Goal: Task Accomplishment & Management: Manage account settings

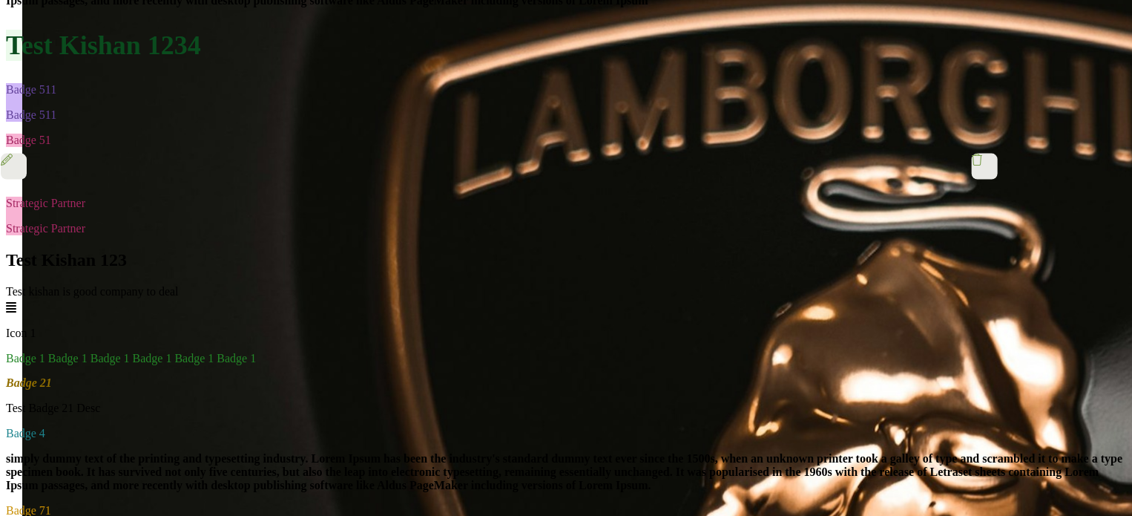
scroll to position [988, 0]
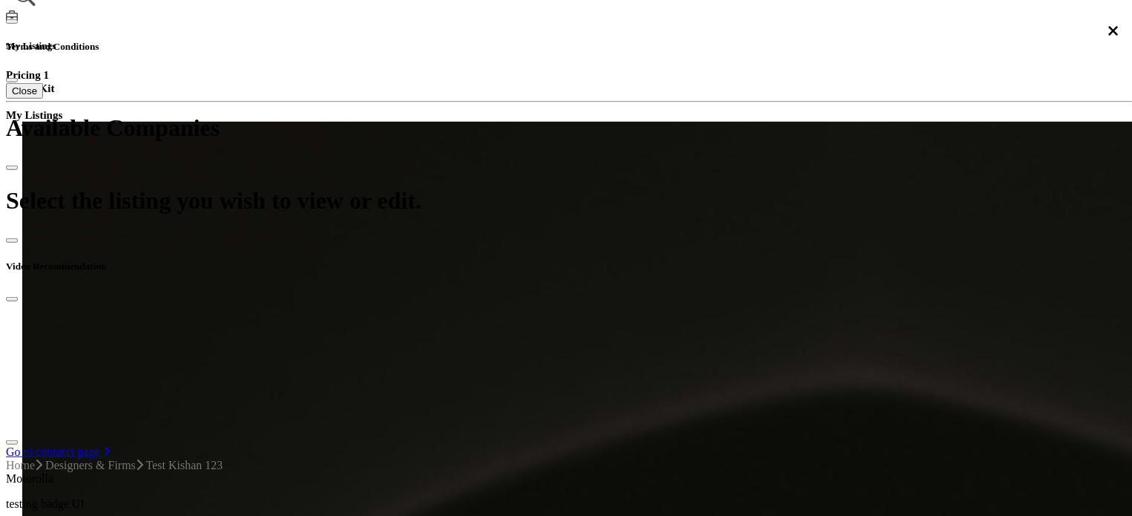
scroll to position [394, 0]
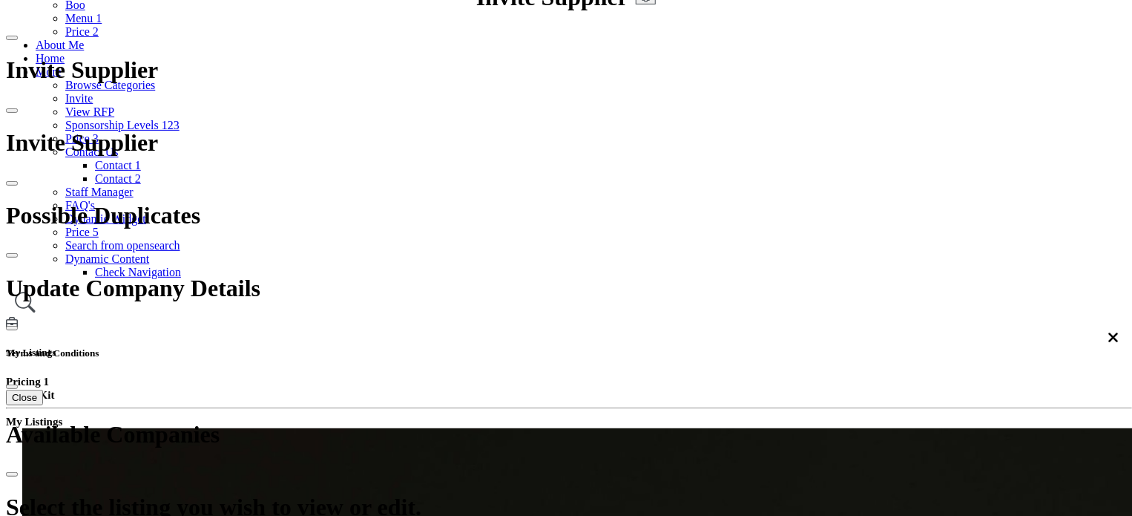
scroll to position [171, 0]
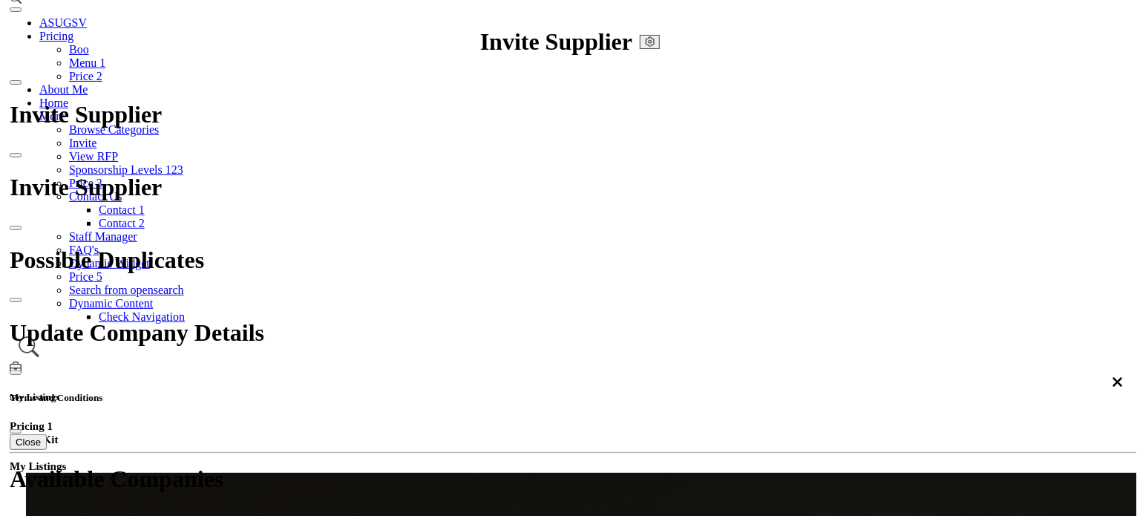
scroll to position [97, 0]
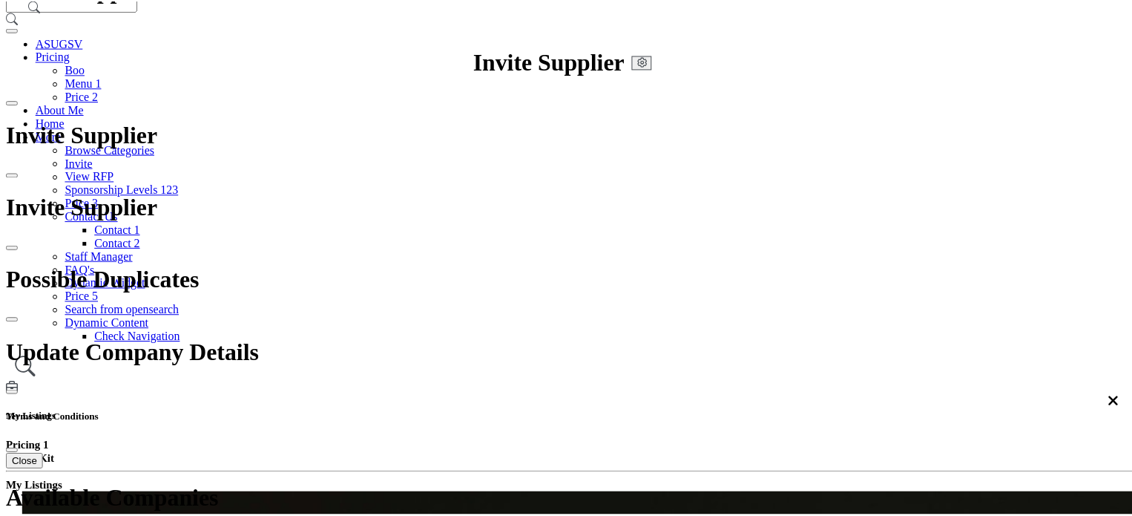
scroll to position [1632, 0]
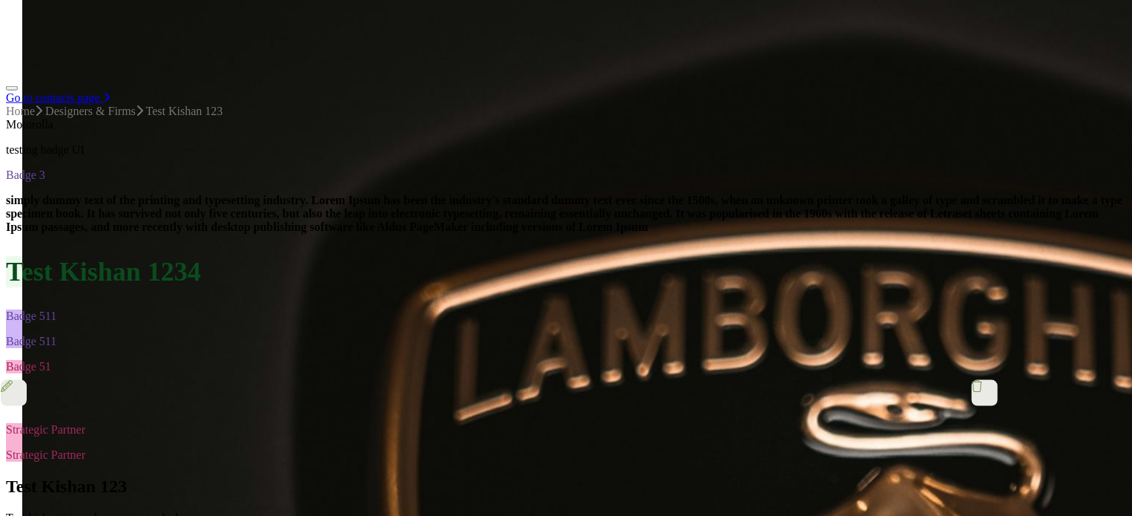
scroll to position [839, 0]
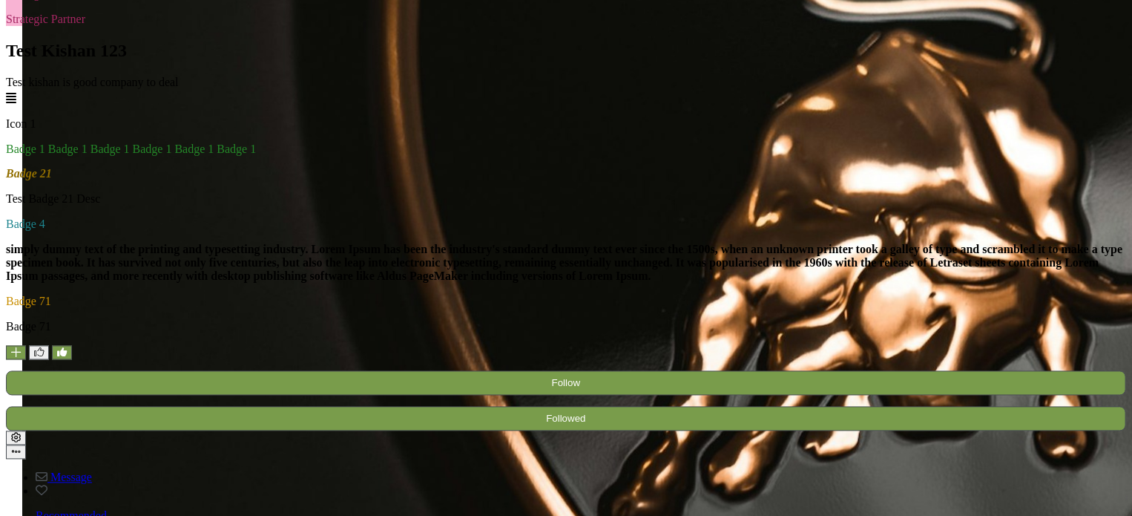
scroll to position [1284, 0]
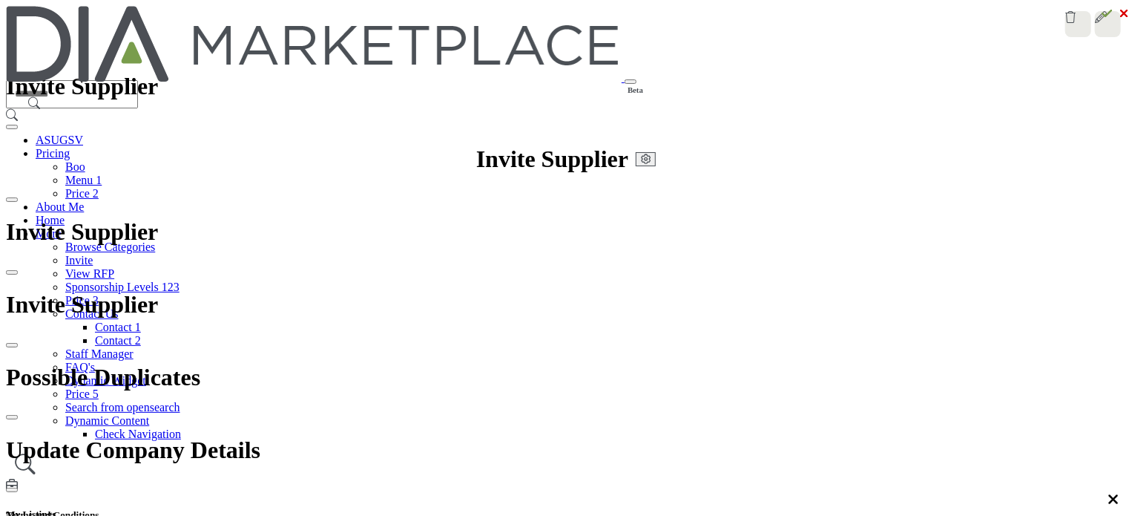
scroll to position [742, 0]
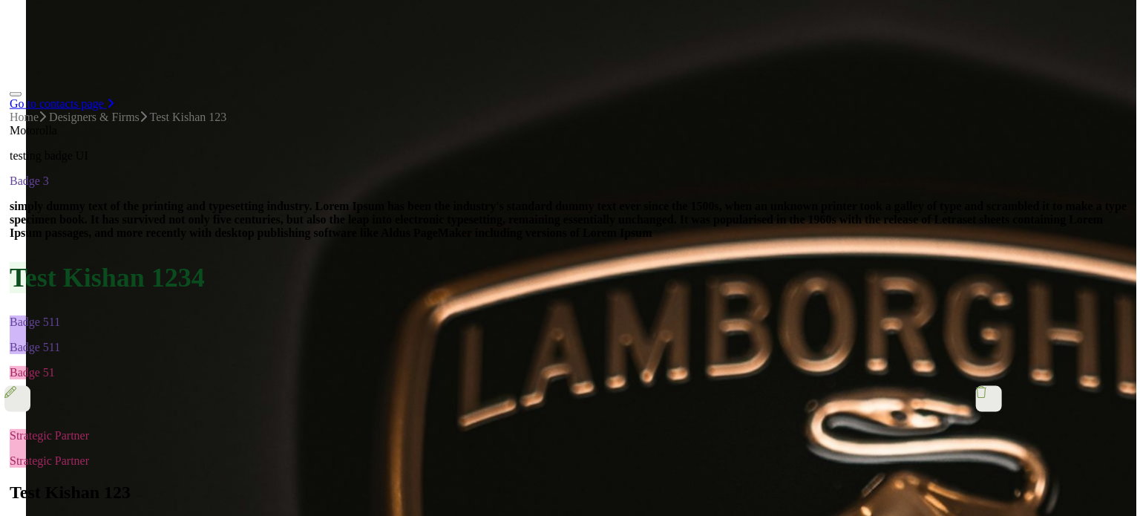
scroll to position [0, 0]
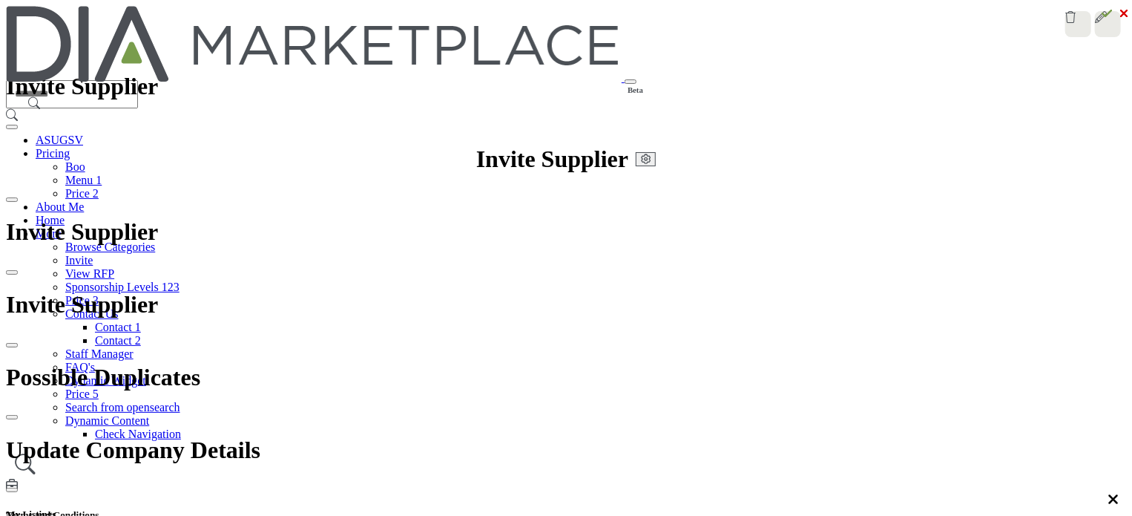
click at [0, 0] on div at bounding box center [0, 0] width 0 height 0
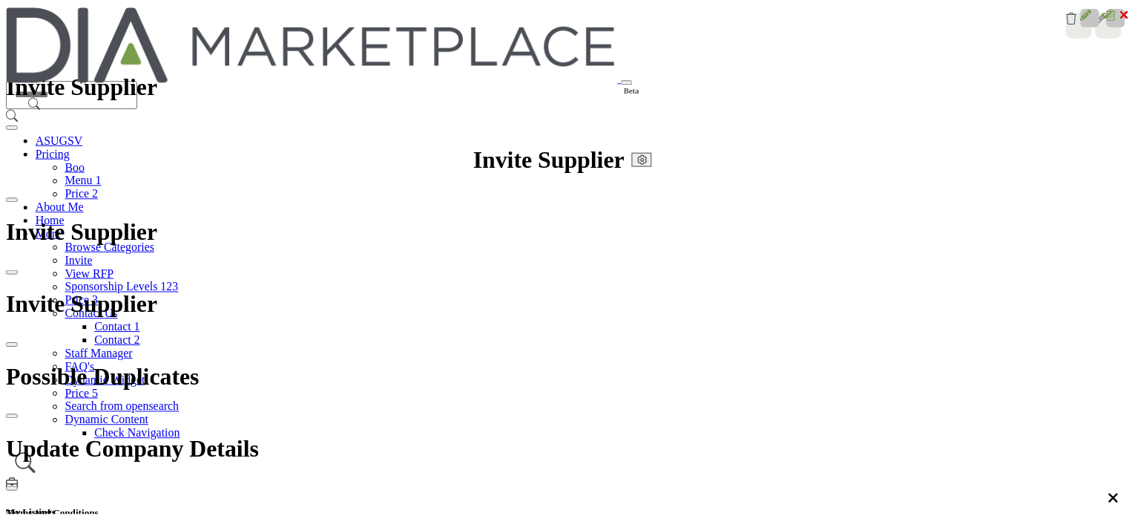
scroll to position [1836, 0]
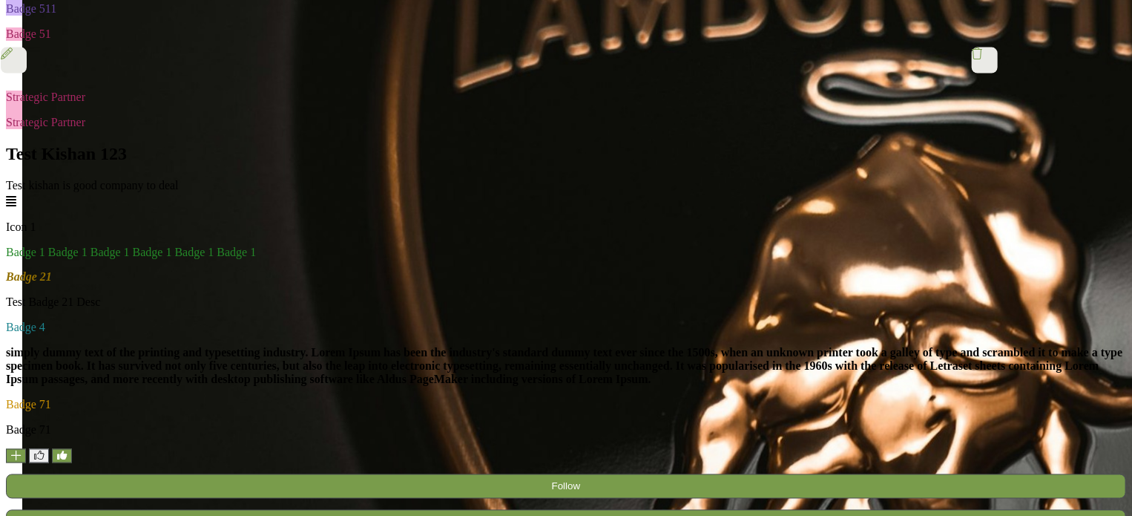
scroll to position [1090, 0]
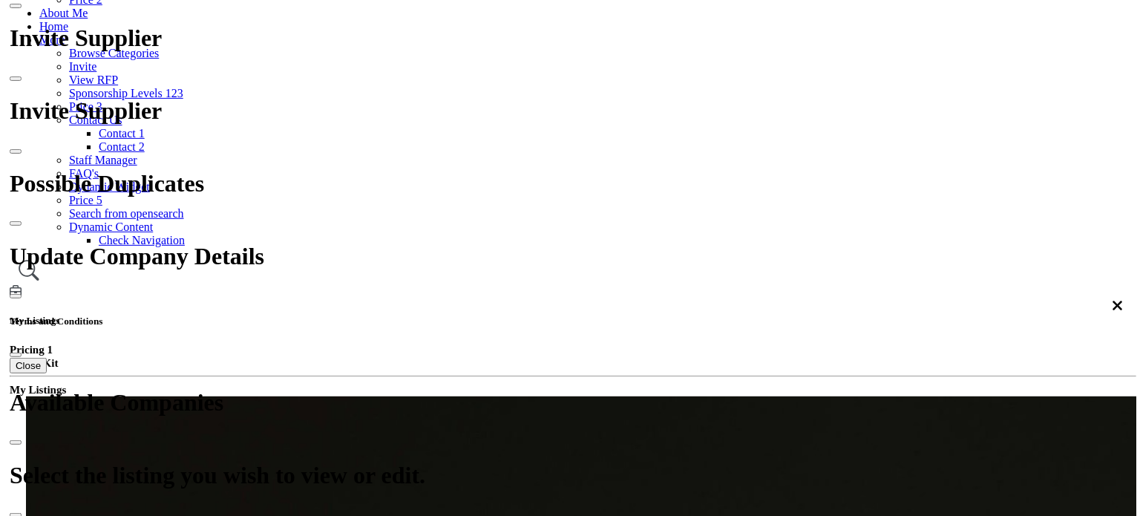
scroll to position [102, 0]
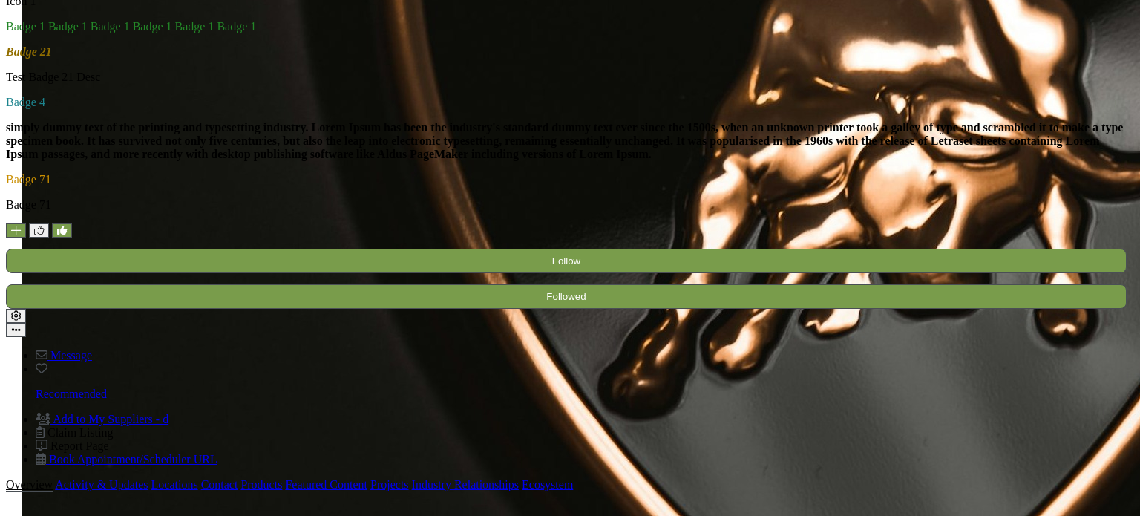
scroll to position [148, 0]
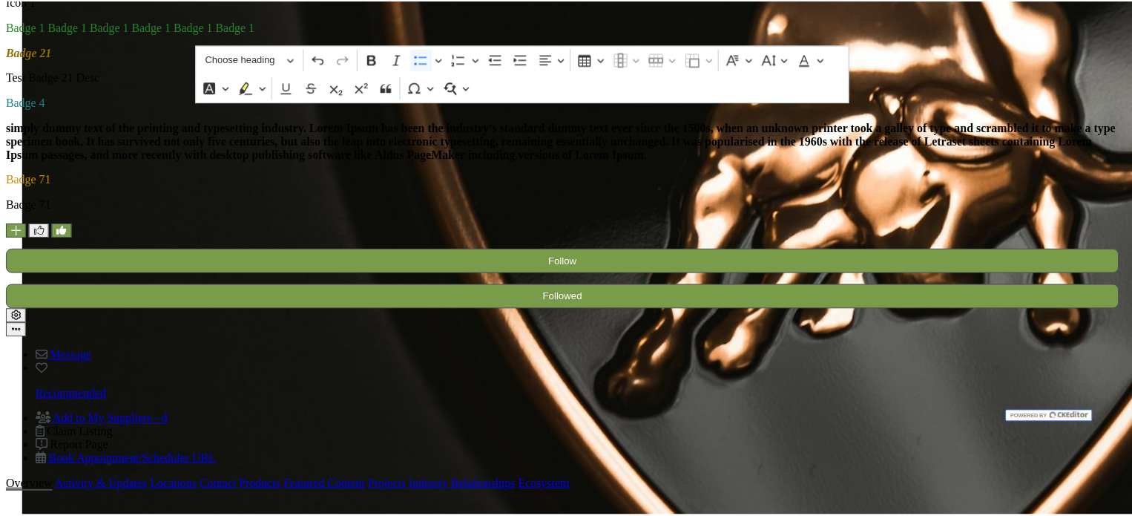
scroll to position [1707, 0]
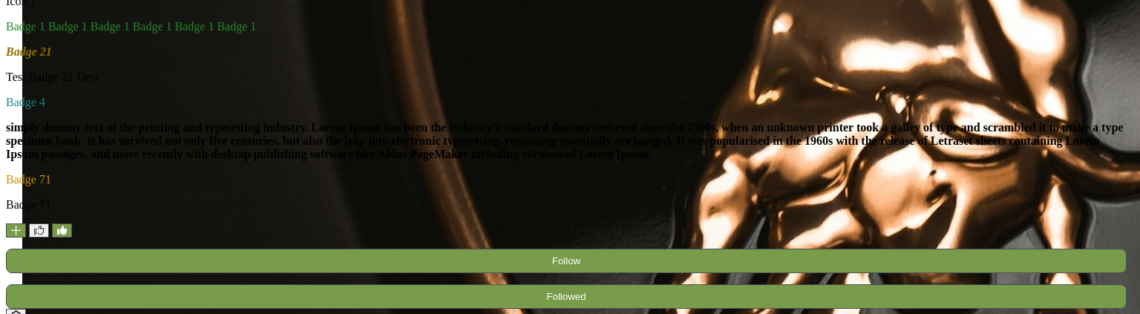
click at [0, 0] on div at bounding box center [0, 0] width 0 height 0
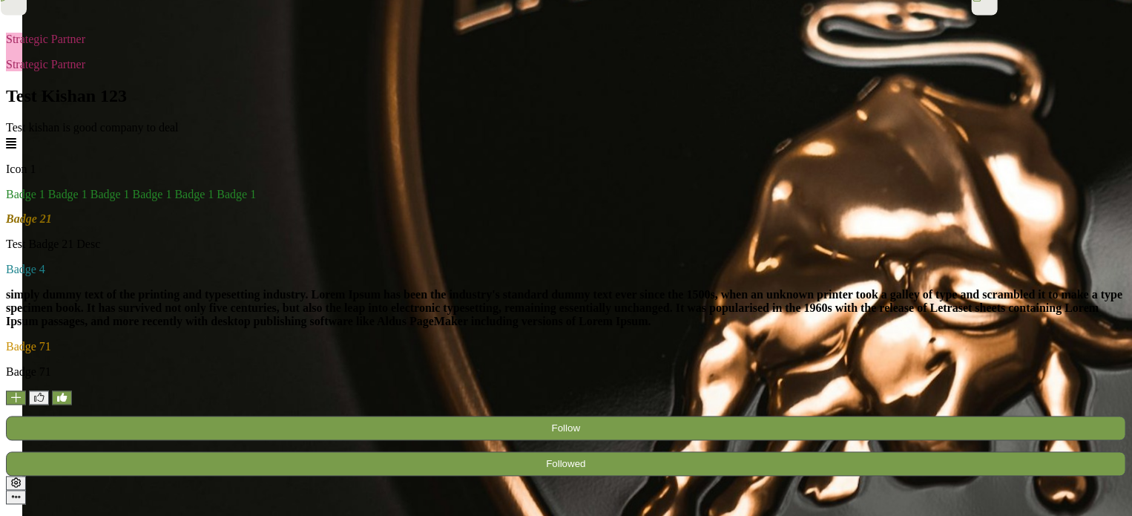
scroll to position [1009, 0]
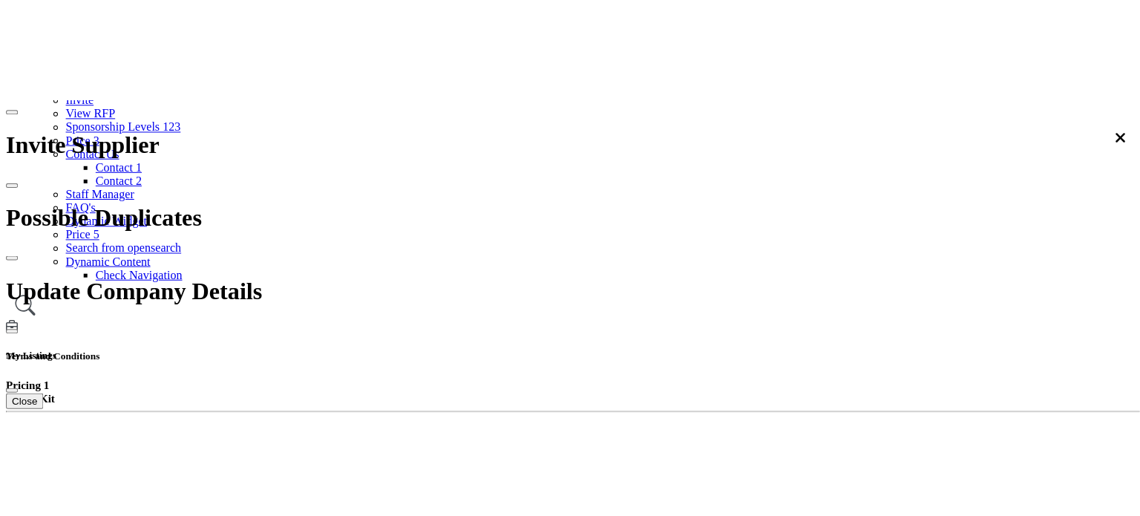
scroll to position [297, 0]
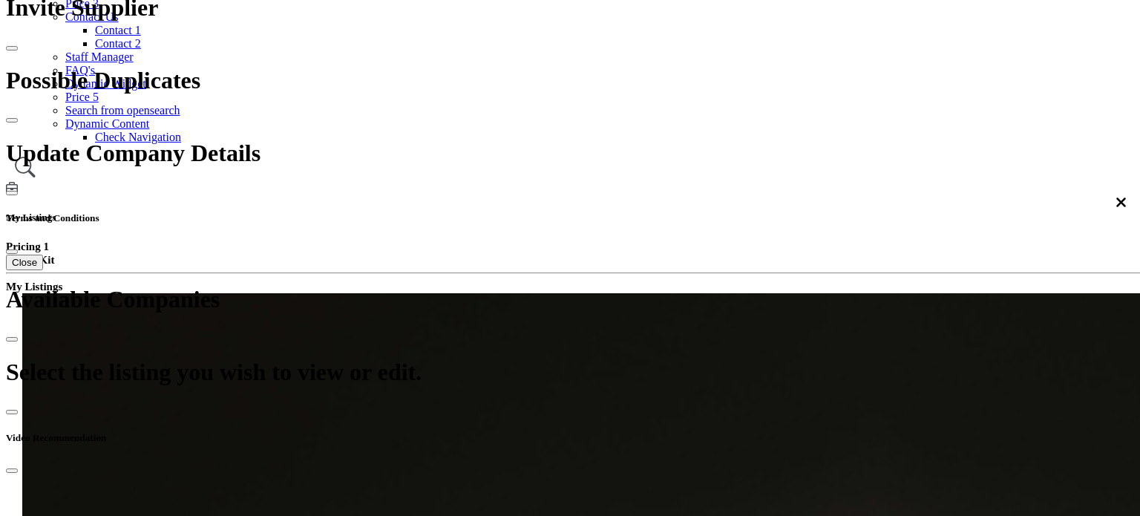
scroll to position [1626, 0]
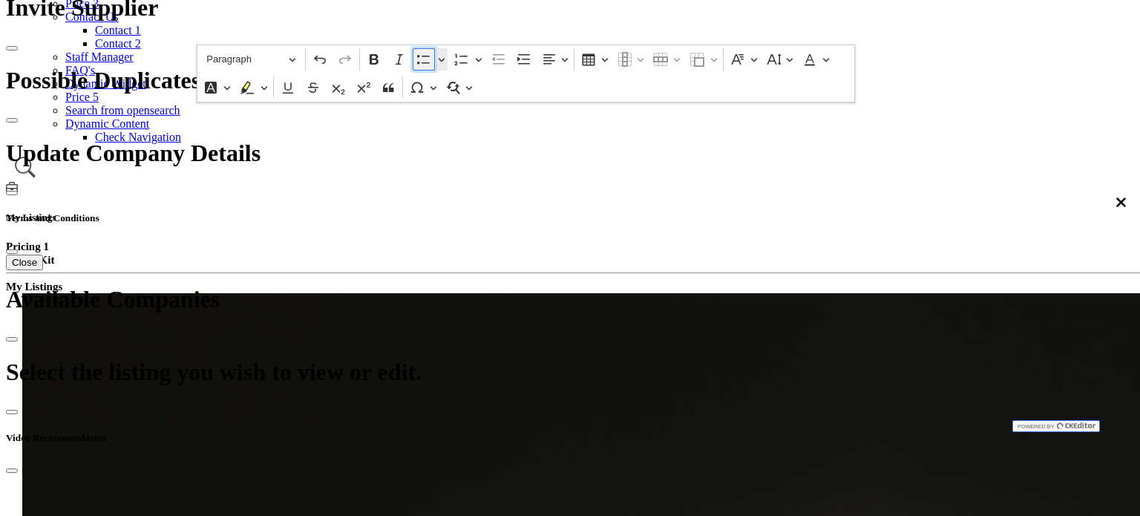
click at [431, 59] on icon "Editor toolbar" at bounding box center [423, 59] width 15 height 15
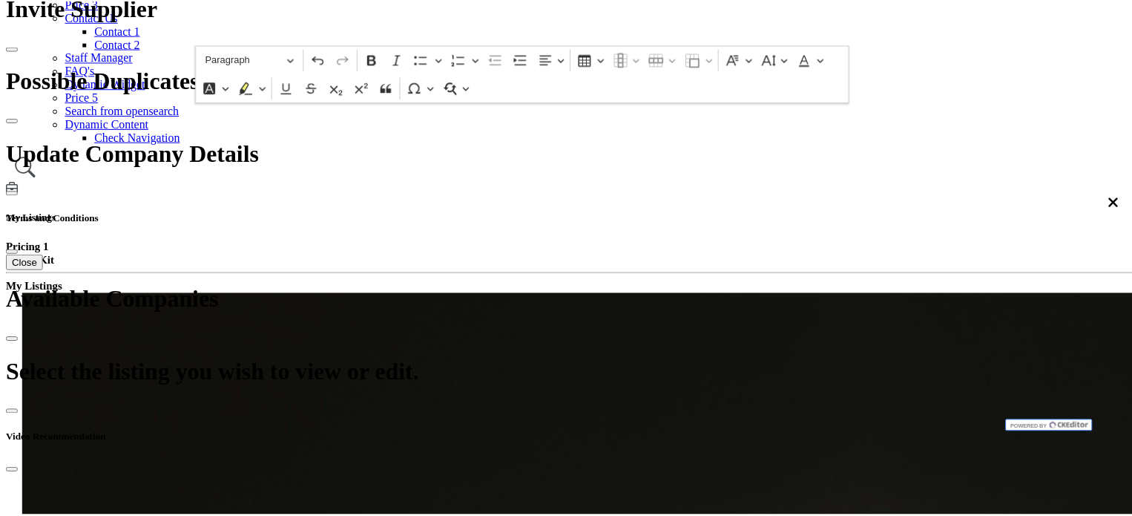
scroll to position [223, 0]
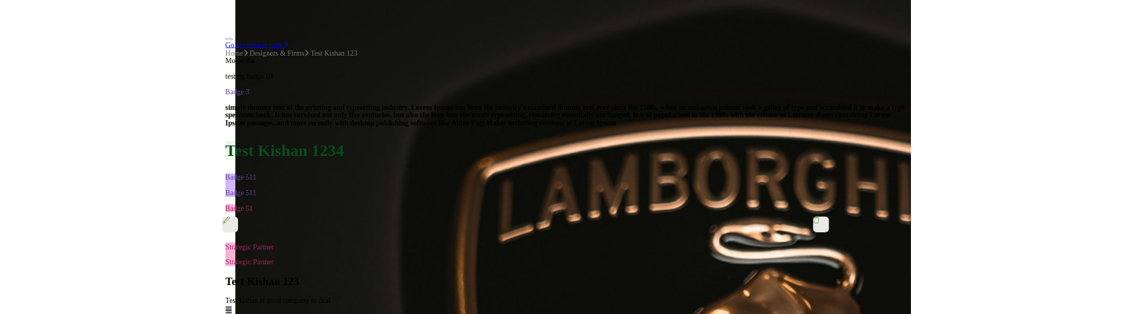
scroll to position [965, 0]
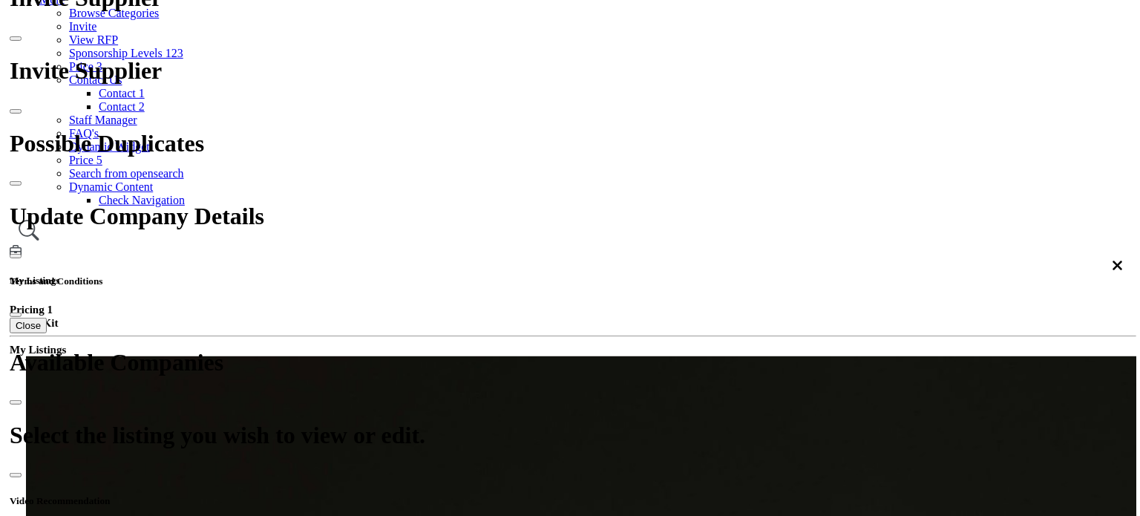
scroll to position [246, 0]
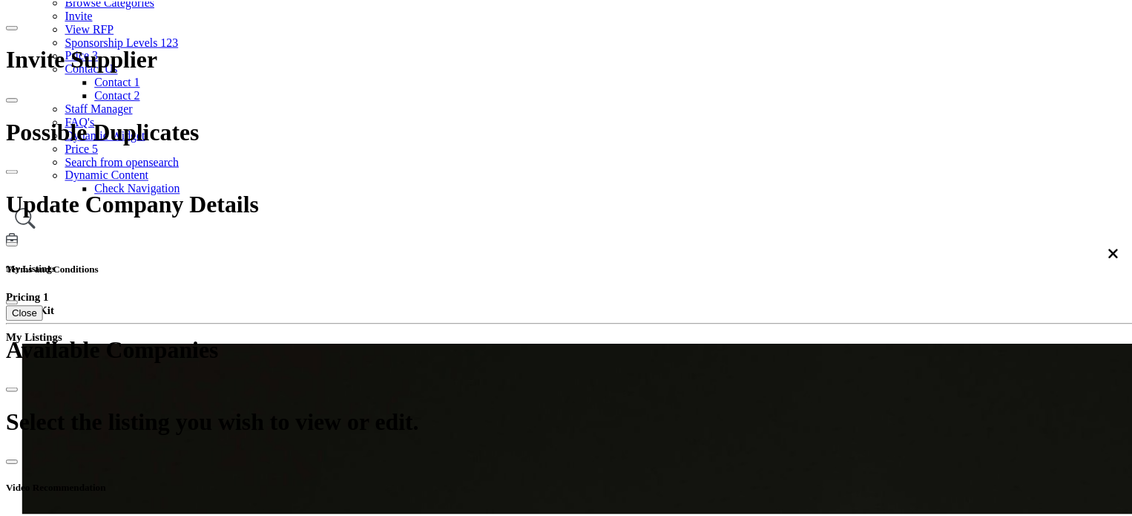
scroll to position [1622, 0]
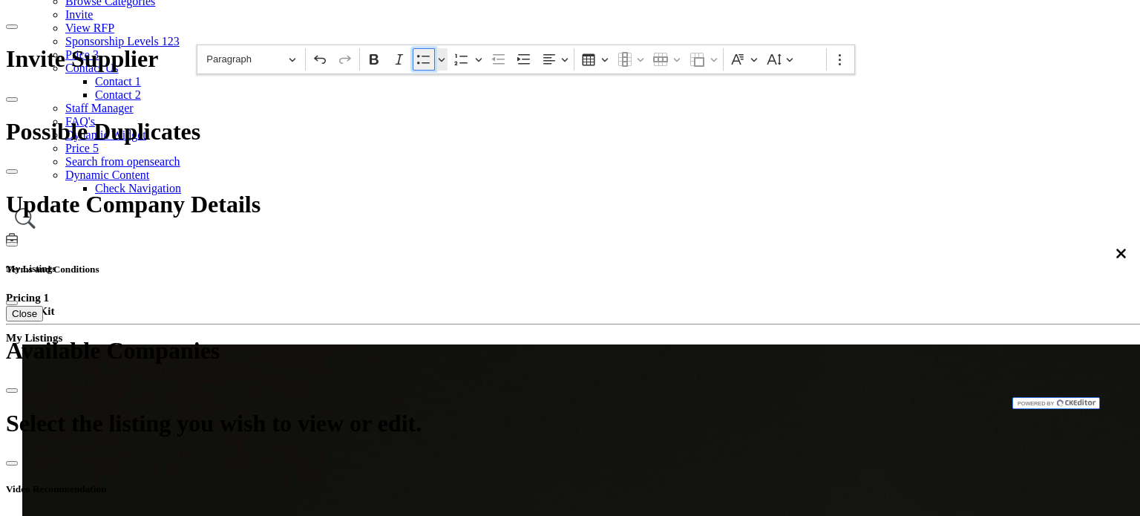
click at [431, 60] on icon "Editor toolbar" at bounding box center [423, 59] width 15 height 15
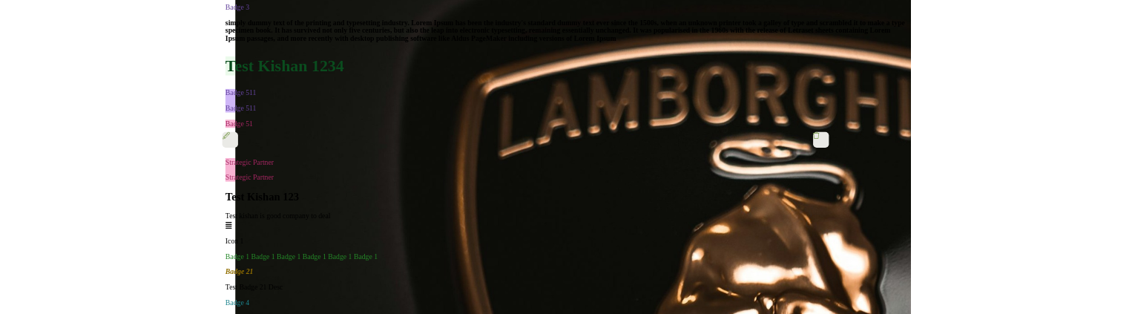
scroll to position [988, 0]
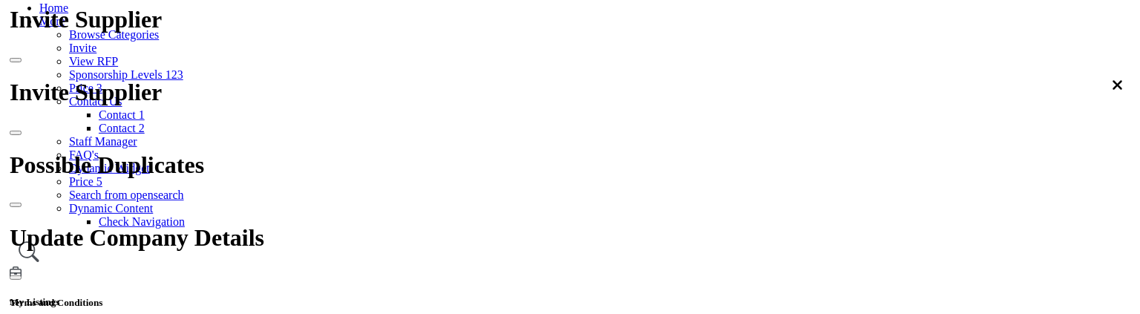
scroll to position [223, 0]
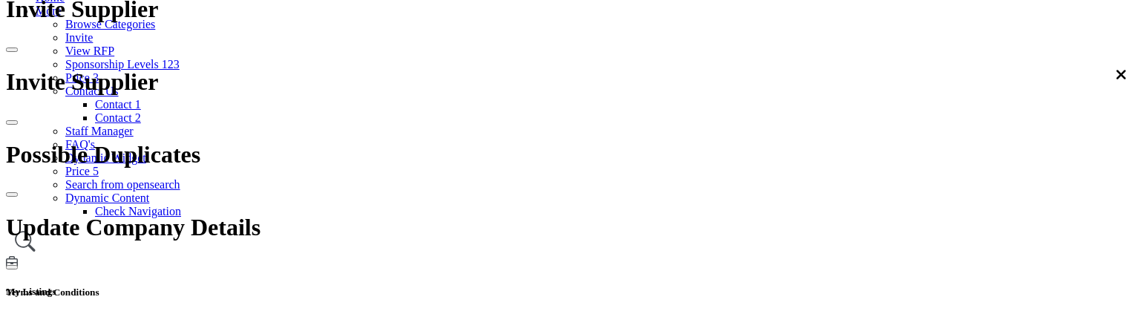
scroll to position [1709, 0]
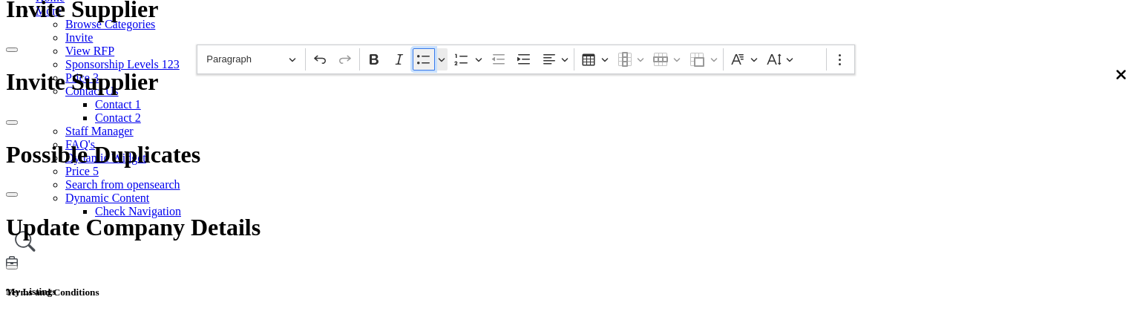
click at [431, 60] on icon "Editor toolbar" at bounding box center [423, 59] width 15 height 15
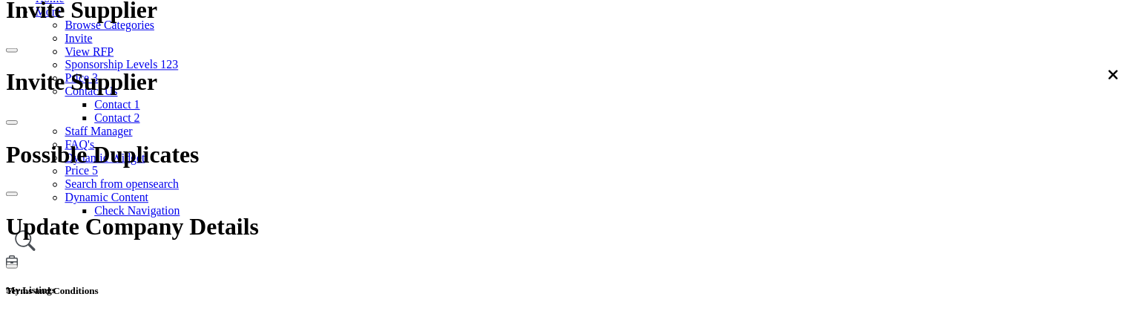
scroll to position [2006, 0]
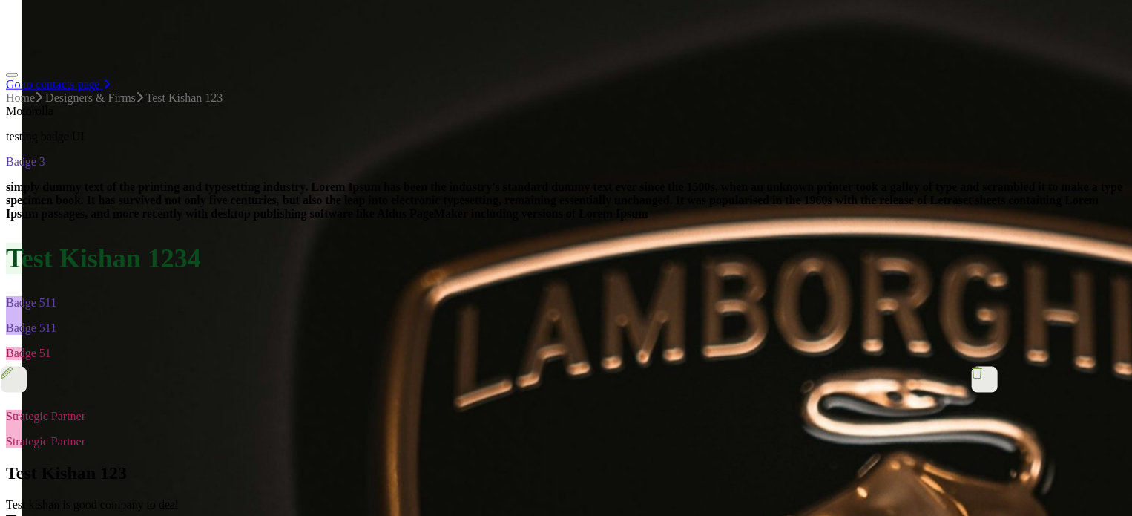
scroll to position [890, 0]
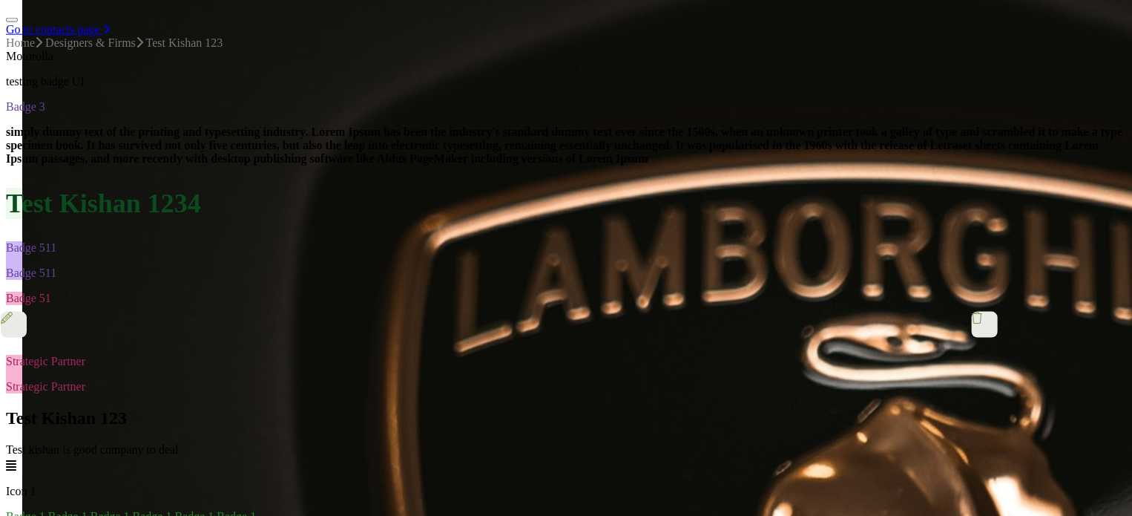
drag, startPoint x: 481, startPoint y: 285, endPoint x: 719, endPoint y: 372, distance: 253.8
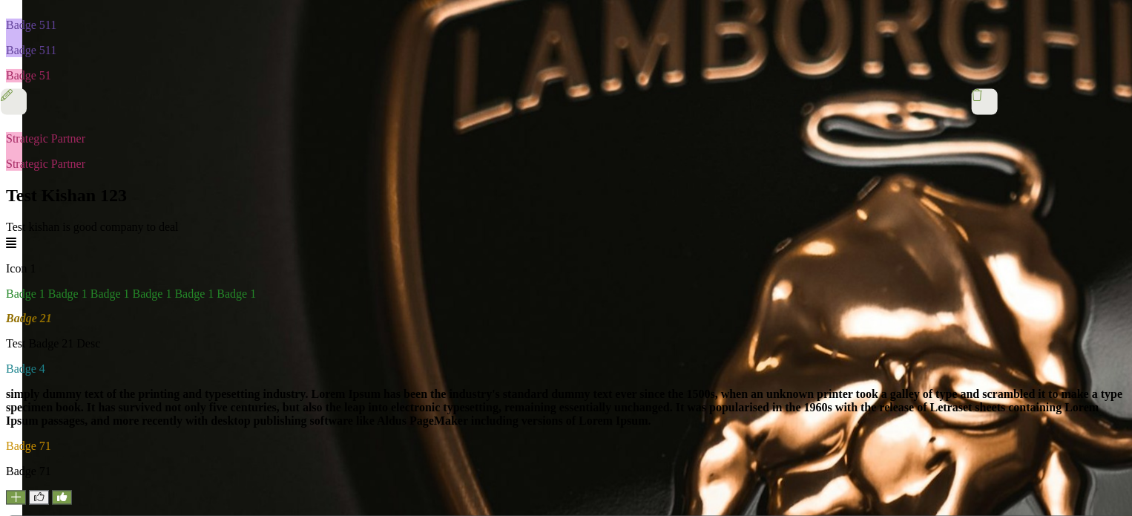
drag, startPoint x: 462, startPoint y: 365, endPoint x: 526, endPoint y: 367, distance: 63.8
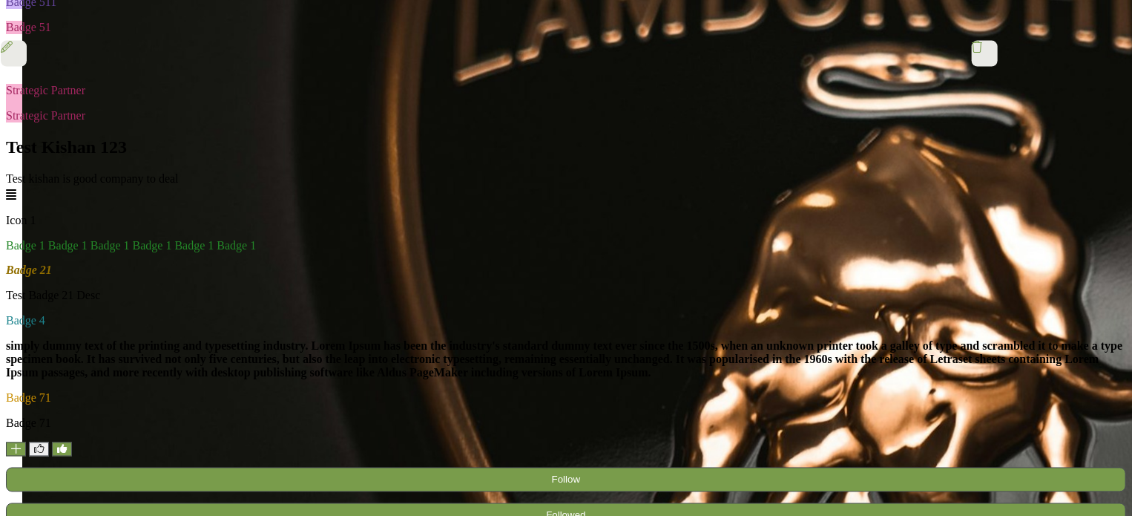
scroll to position [1187, 0]
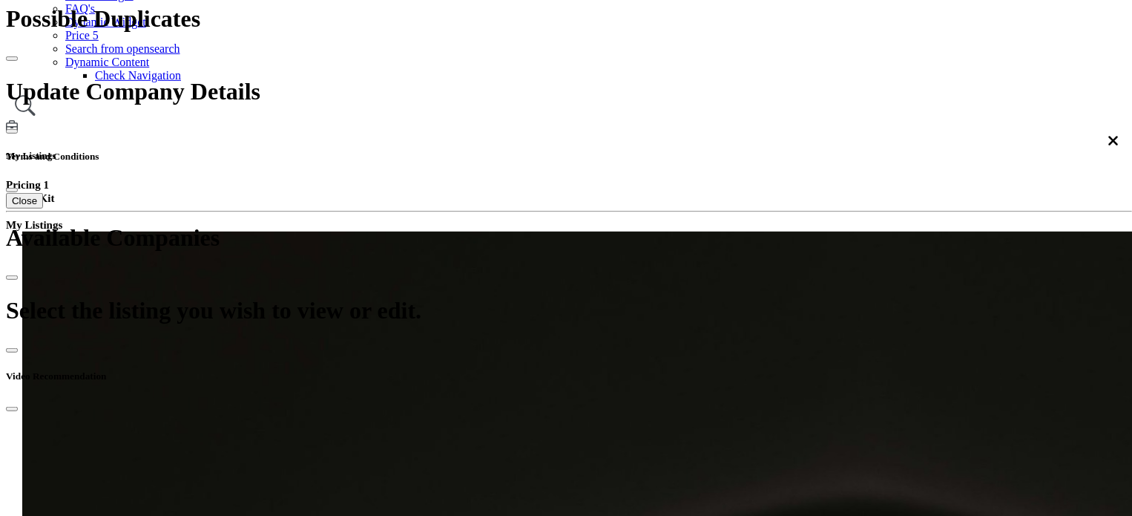
scroll to position [371, 0]
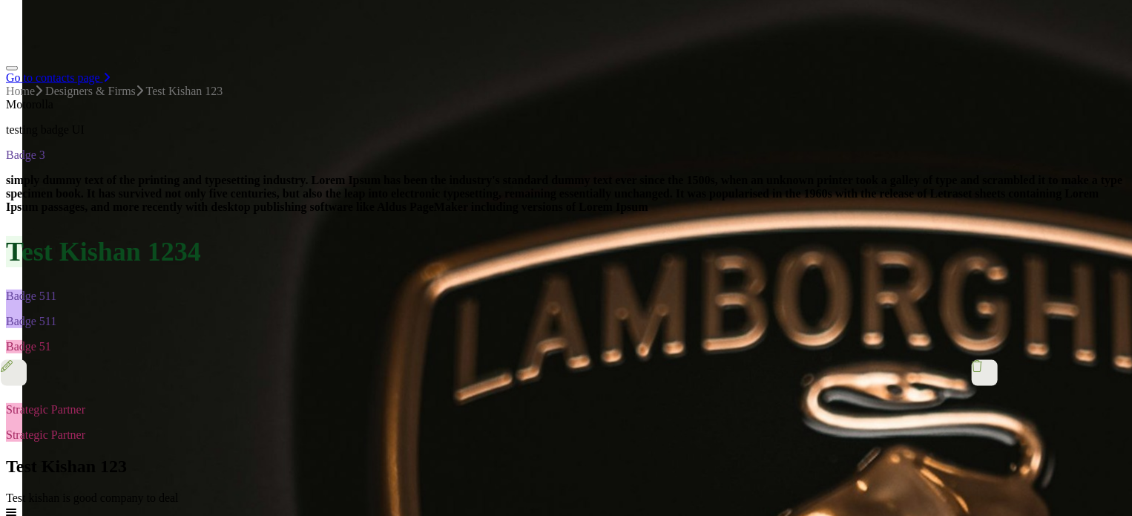
scroll to position [965, 0]
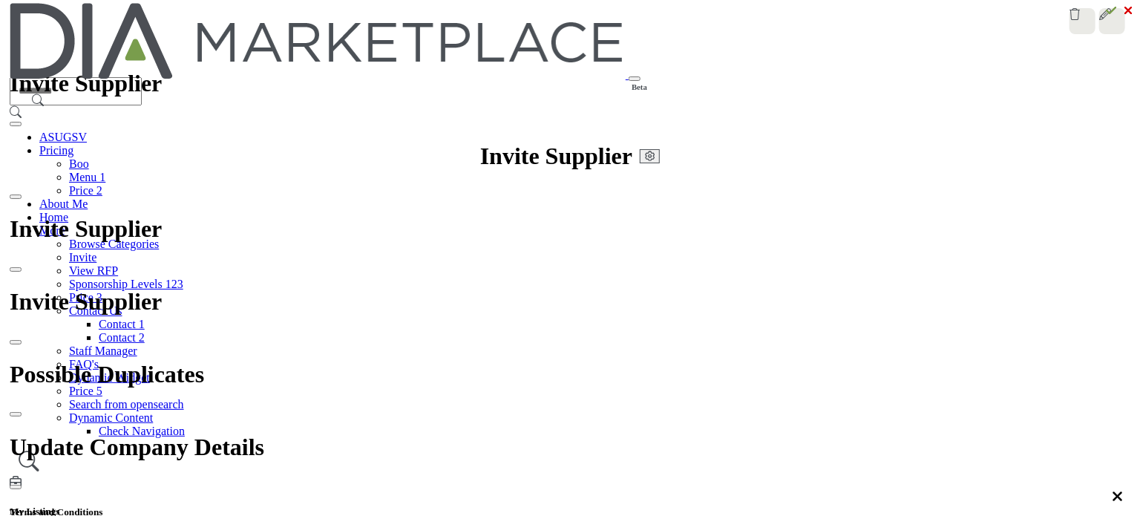
scroll to position [0, 0]
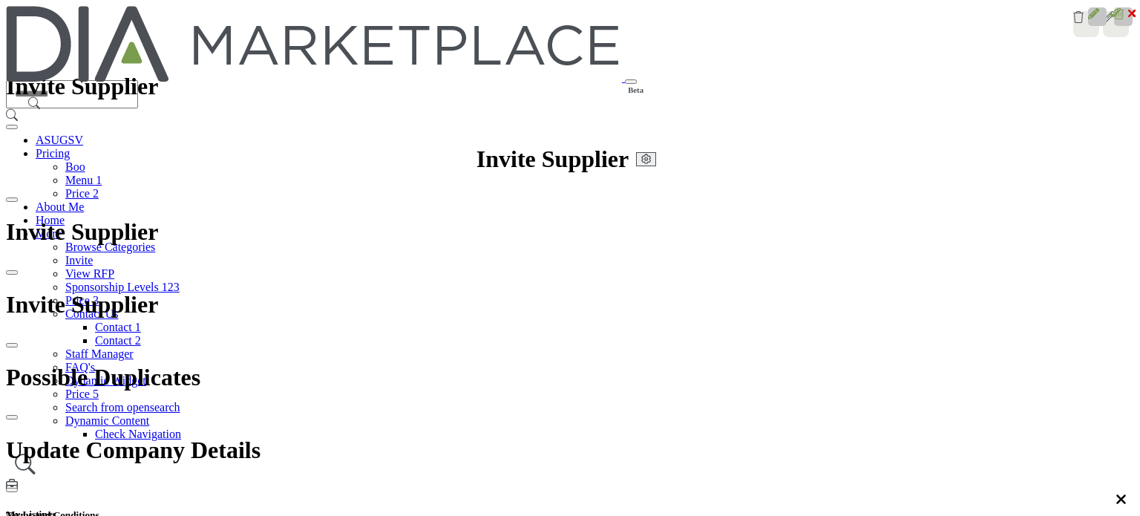
scroll to position [196, 0]
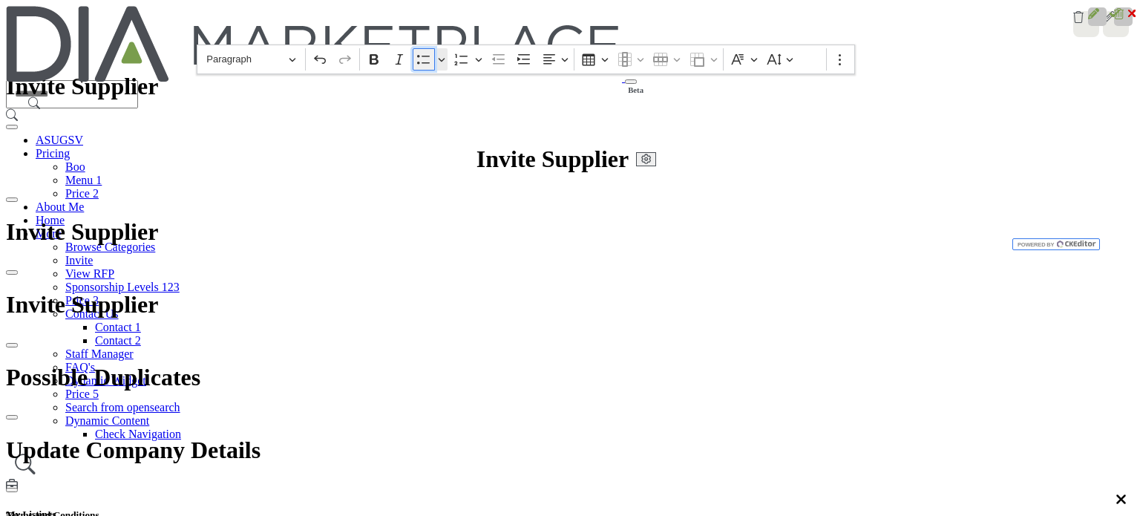
click at [431, 59] on icon "Editor toolbar" at bounding box center [423, 59] width 15 height 15
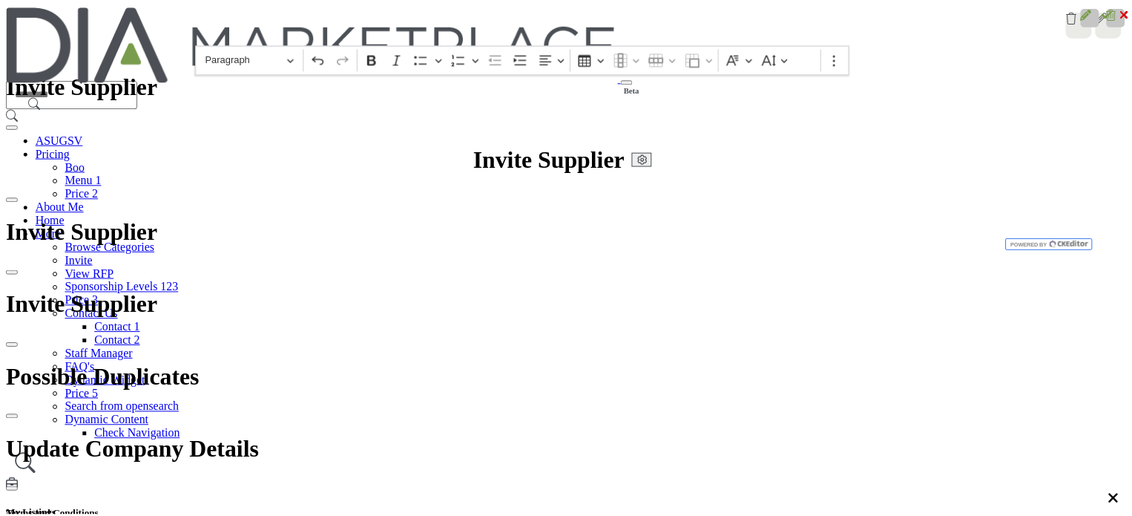
scroll to position [493, 0]
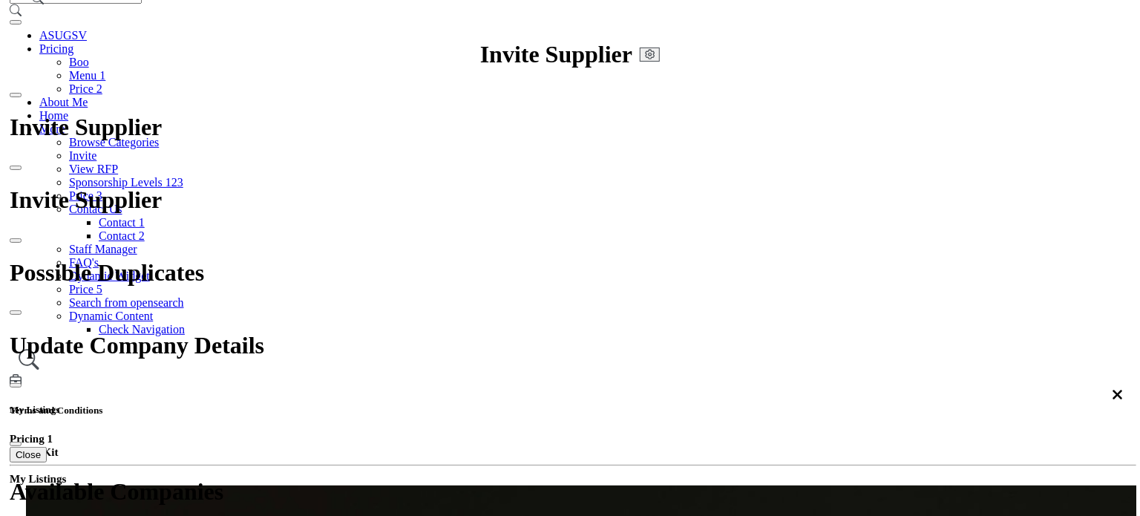
scroll to position [74, 0]
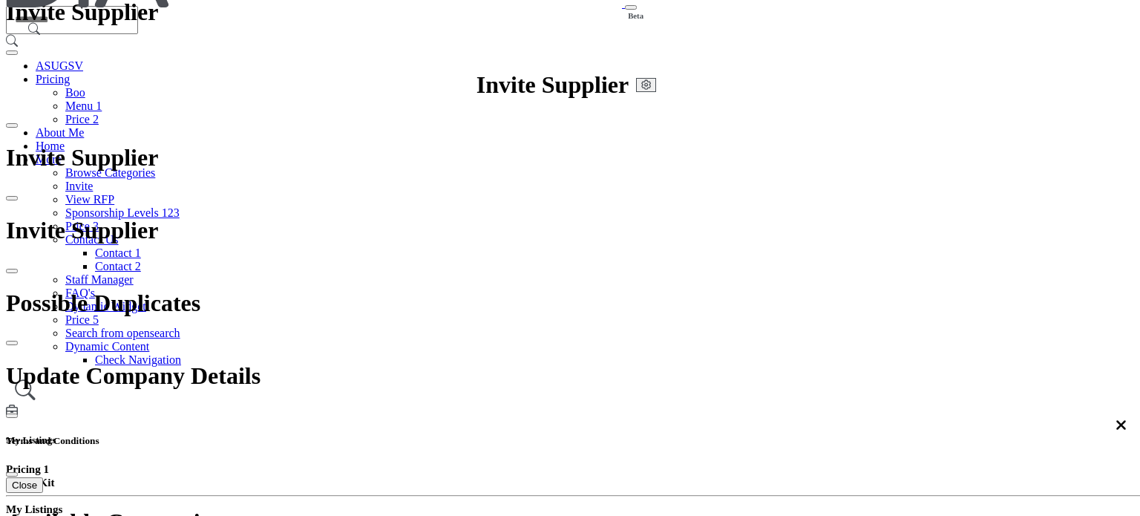
scroll to position [1410, 0]
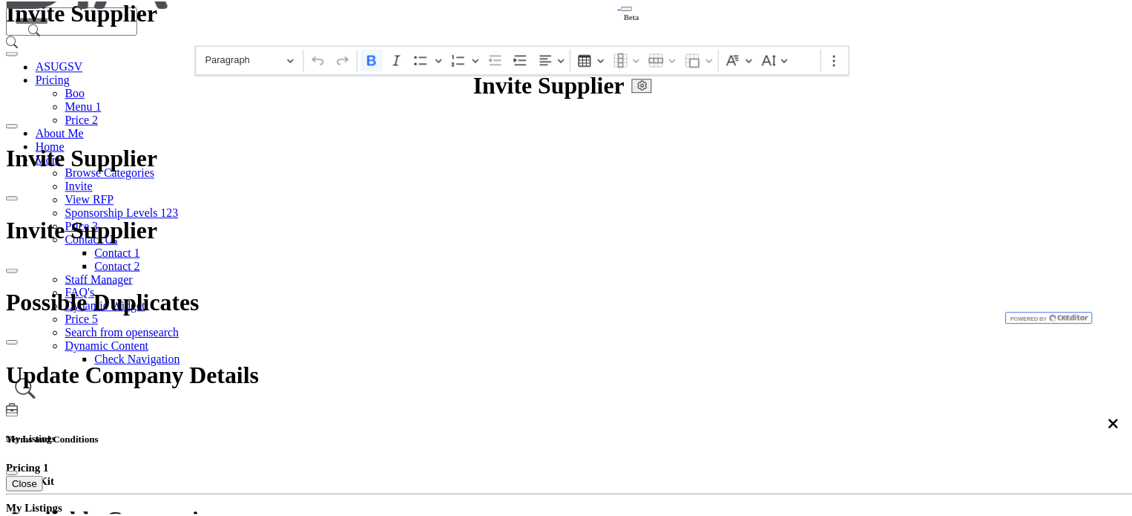
scroll to position [1707, 0]
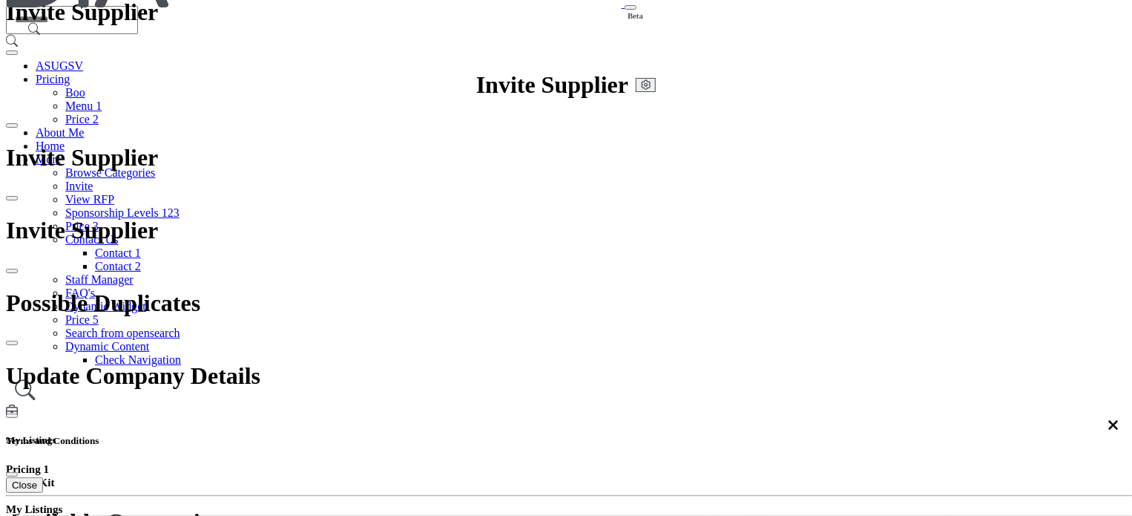
scroll to position [508, 0]
